Goal: Task Accomplishment & Management: Manage account settings

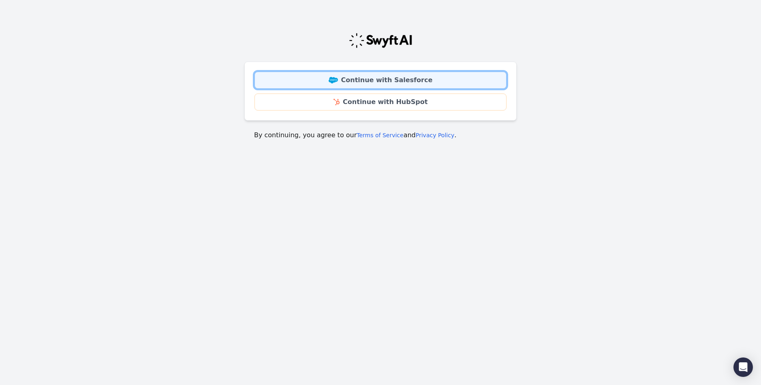
click at [386, 81] on link "Continue with Salesforce" at bounding box center [380, 80] width 252 height 17
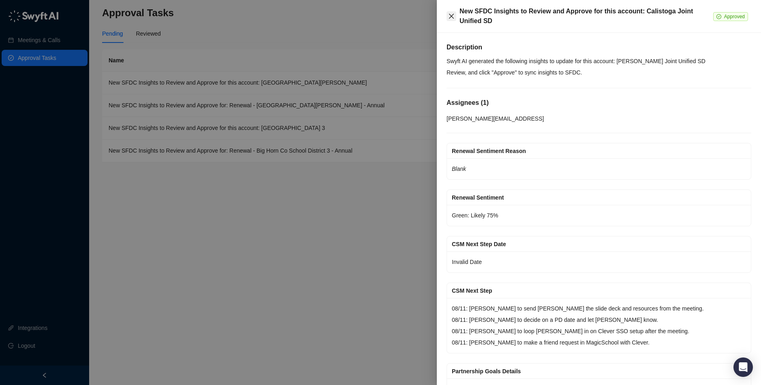
click at [446, 17] on button "Close" at bounding box center [451, 16] width 10 height 10
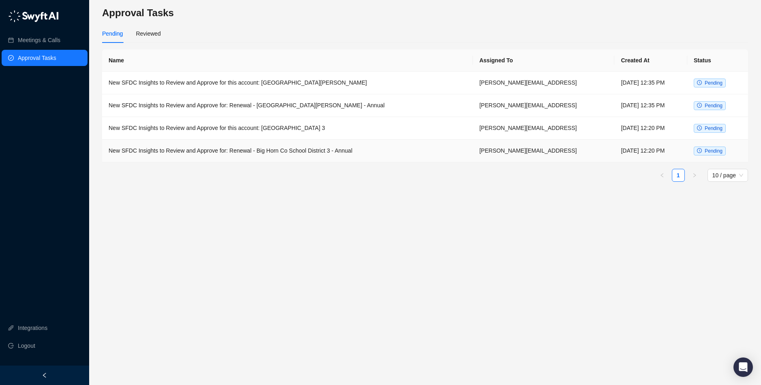
click at [209, 150] on td "New SFDC Insights to Review and Approve for: Renewal - Big Horn Co School Distr…" at bounding box center [287, 151] width 371 height 23
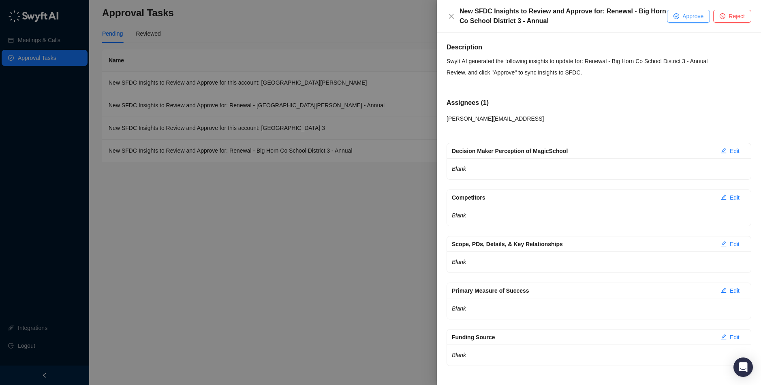
click at [672, 18] on button "Approve" at bounding box center [688, 16] width 43 height 13
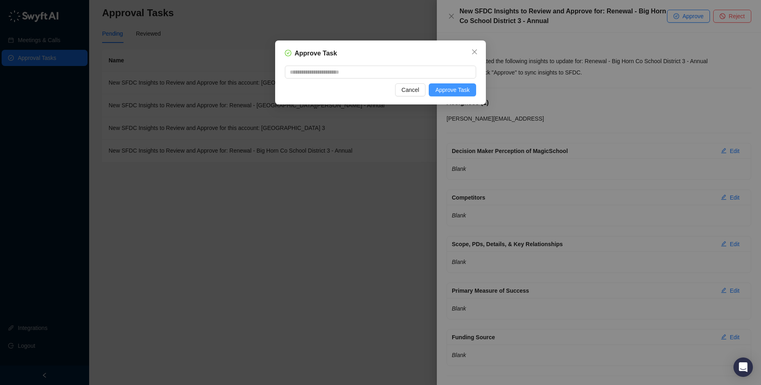
click at [463, 88] on span "Approve Task" at bounding box center [452, 89] width 34 height 9
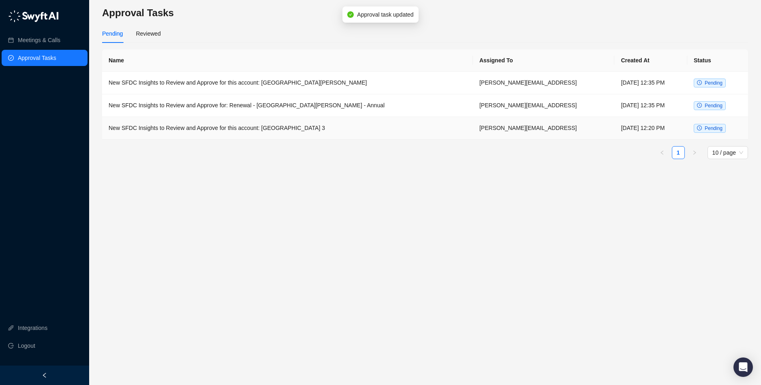
click at [283, 131] on td "New SFDC Insights to Review and Approve for this account: Big Horn Co School Di…" at bounding box center [287, 128] width 371 height 23
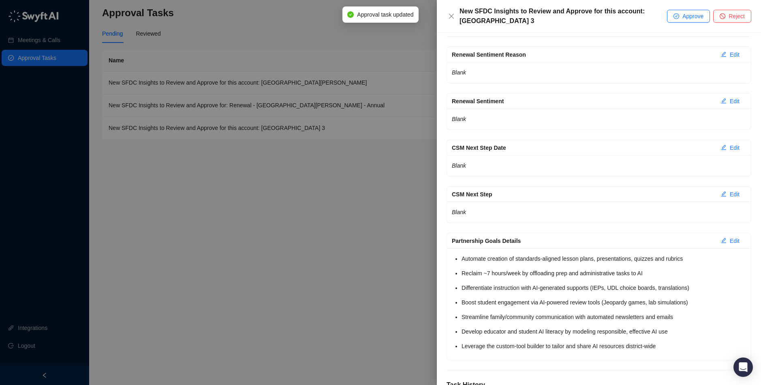
scroll to position [148, 0]
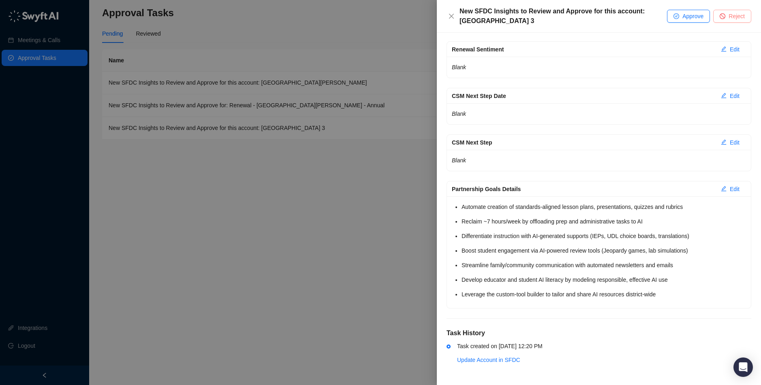
click at [745, 14] on button "Reject" at bounding box center [732, 16] width 38 height 13
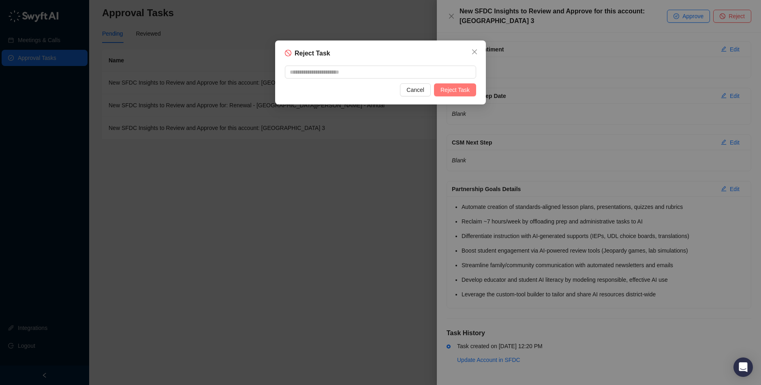
click at [466, 90] on span "Reject Task" at bounding box center [454, 89] width 29 height 9
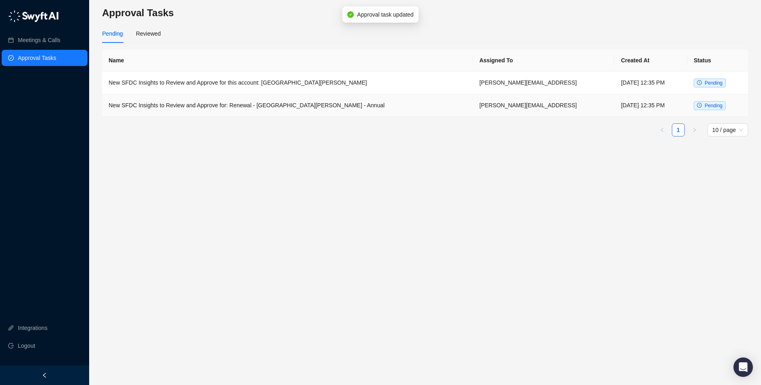
click at [253, 109] on td "New SFDC Insights to Review and Approve for: Renewal - St Martin Episcopal Scho…" at bounding box center [287, 105] width 371 height 23
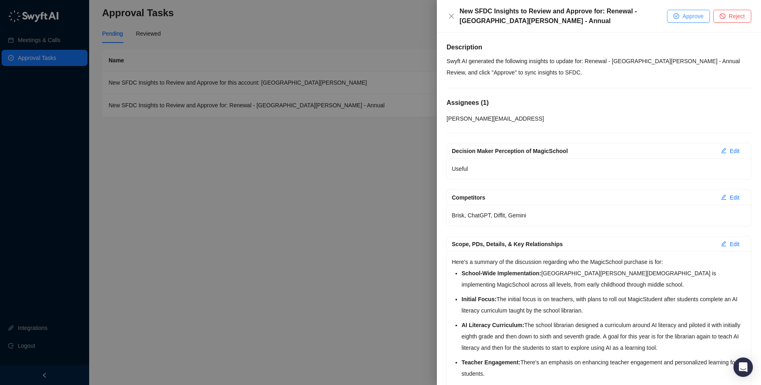
click at [680, 17] on button "Approve" at bounding box center [688, 16] width 43 height 13
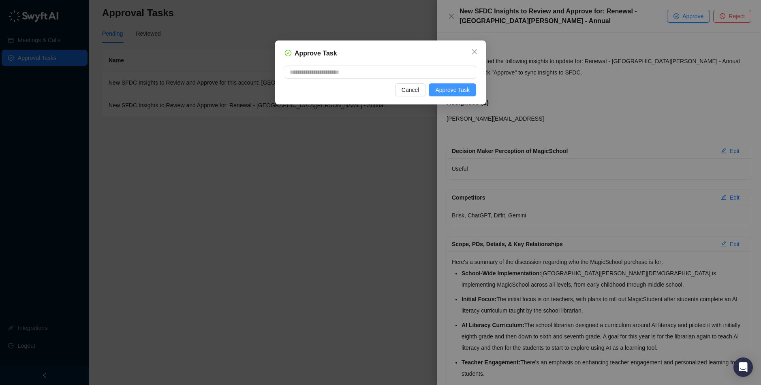
click at [449, 87] on span "Approve Task" at bounding box center [452, 89] width 34 height 9
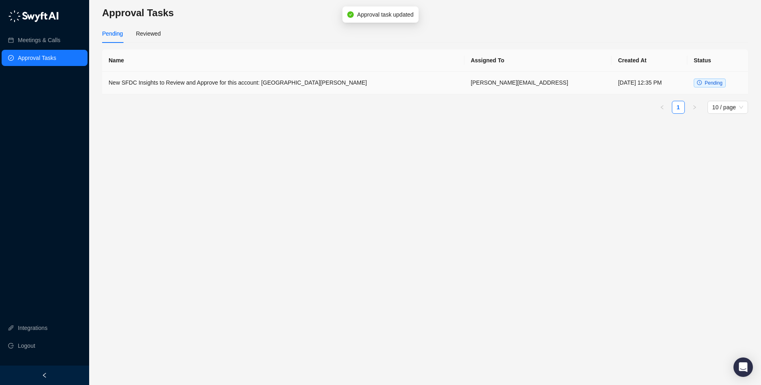
click at [269, 84] on td "New SFDC Insights to Review and Approve for this account: St Martin Episcopal S…" at bounding box center [283, 83] width 362 height 23
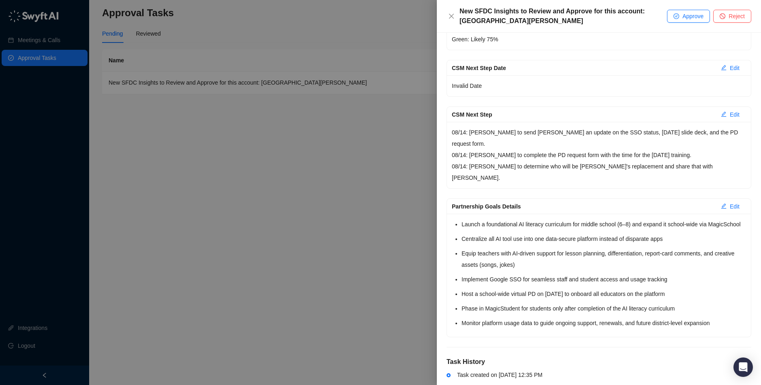
scroll to position [194, 0]
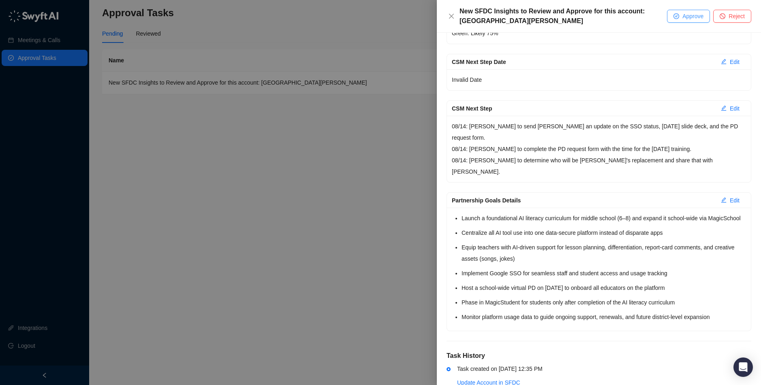
click at [693, 15] on span "Approve" at bounding box center [692, 16] width 21 height 9
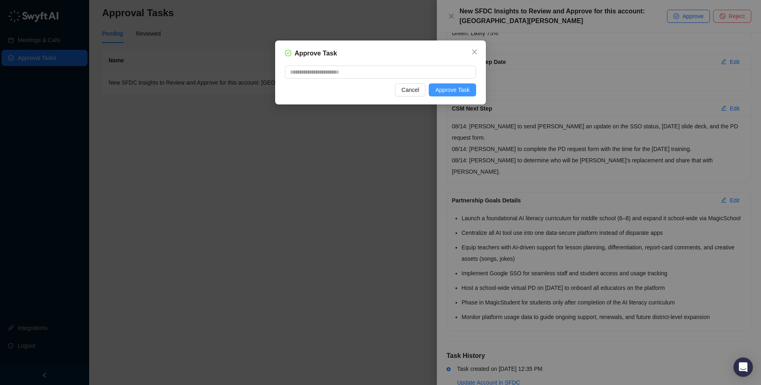
click at [456, 87] on span "Approve Task" at bounding box center [452, 89] width 34 height 9
